Goal: Task Accomplishment & Management: Manage account settings

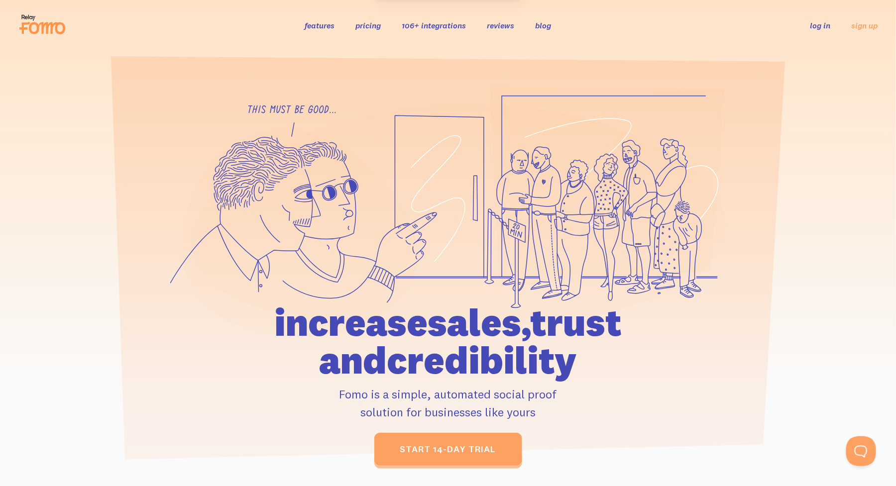
click at [822, 23] on link "log in" at bounding box center [820, 25] width 20 height 10
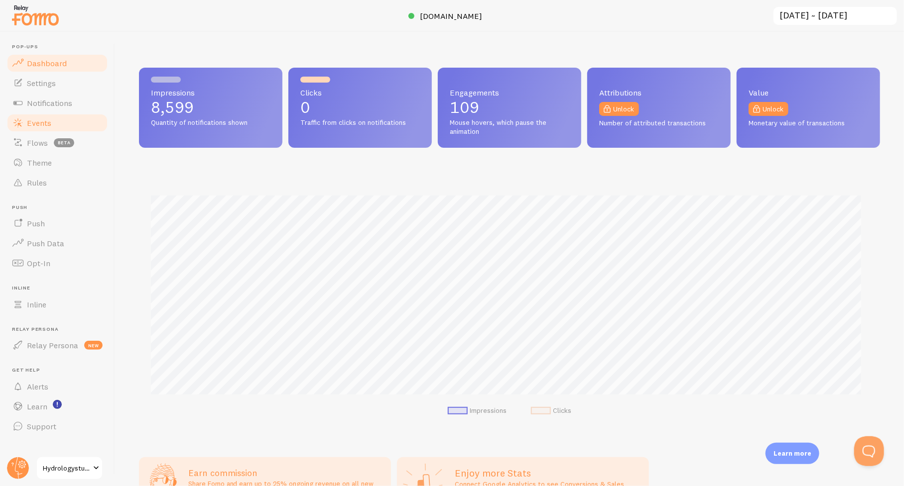
click at [37, 123] on span "Events" at bounding box center [39, 123] width 24 height 10
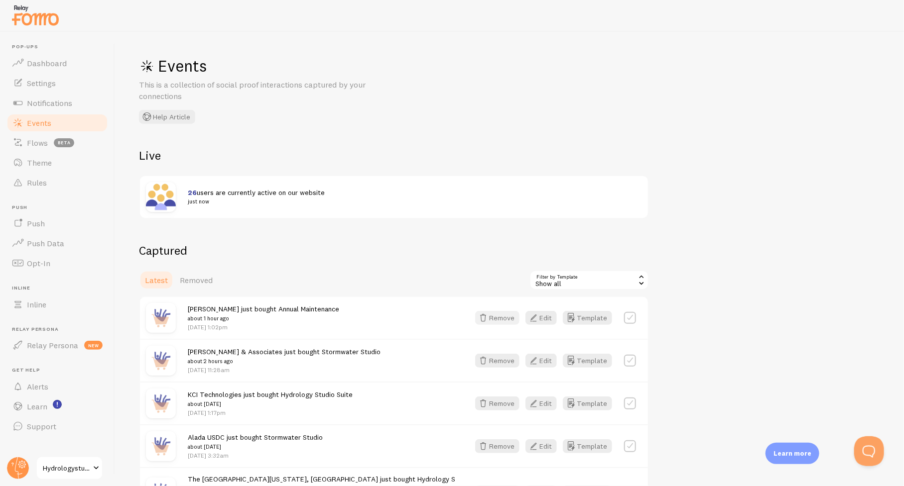
click at [500, 315] on button "Remove" at bounding box center [497, 318] width 44 height 14
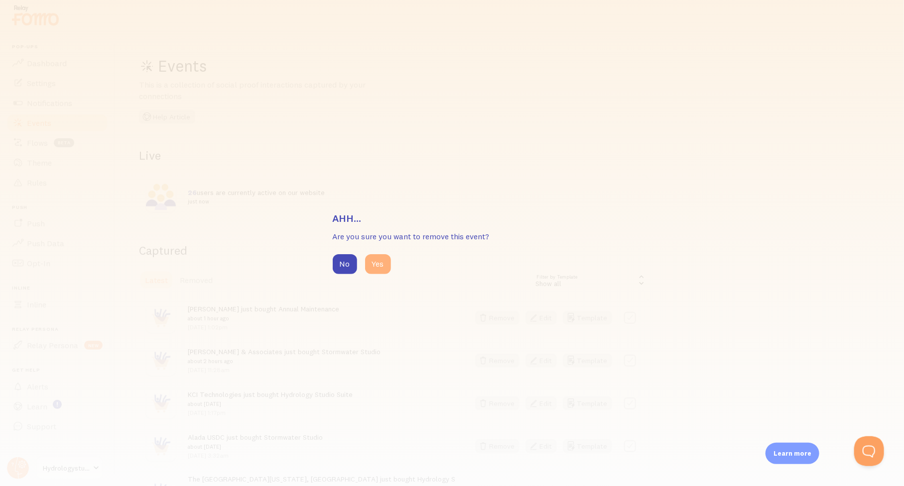
click at [378, 263] on button "Yes" at bounding box center [378, 264] width 26 height 20
